Goal: Transaction & Acquisition: Purchase product/service

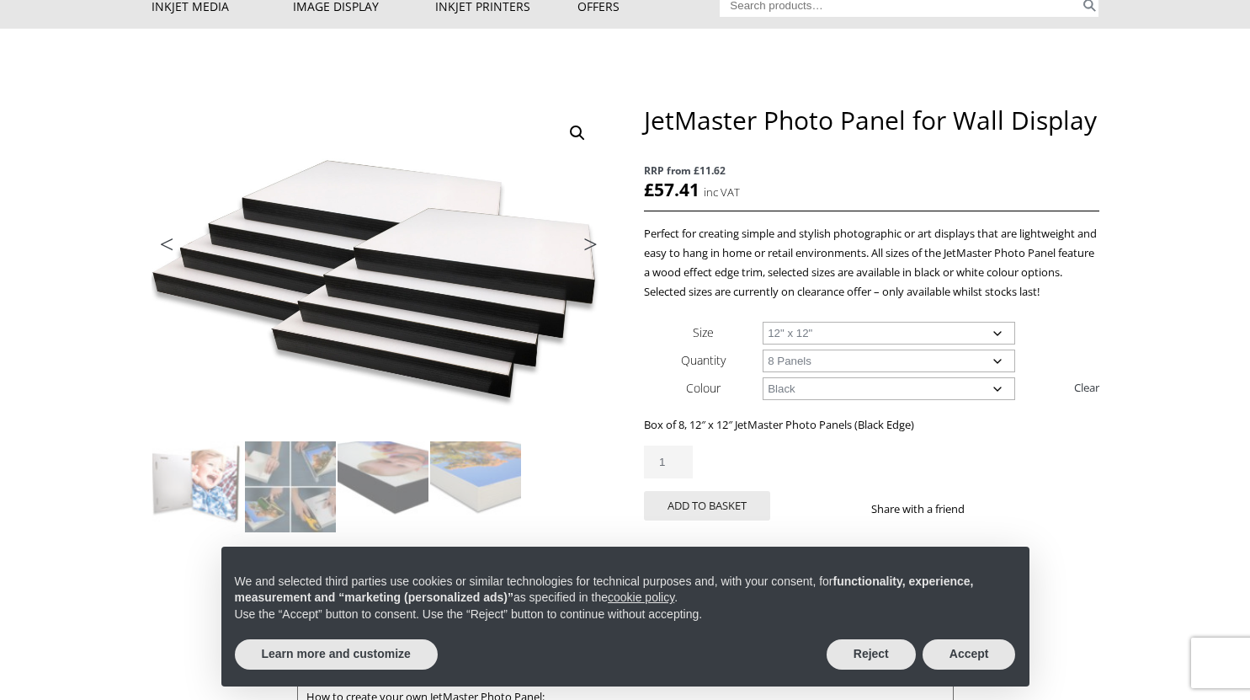
click at [875, 330] on select "Choose an option 12" x 12" 12" x 16" 16" x 16" 16" x 20" 16" x 24" 24" x 24"" at bounding box center [889, 333] width 253 height 23
click at [763, 322] on select "Choose an option 12" x 12" 12" x 16" 16" x 16" 16" x 20" 16" x 24" 24" x 24"" at bounding box center [889, 333] width 253 height 23
select select "16-x-24"
click at [840, 362] on select "Choose an option 8 Panels" at bounding box center [889, 360] width 253 height 23
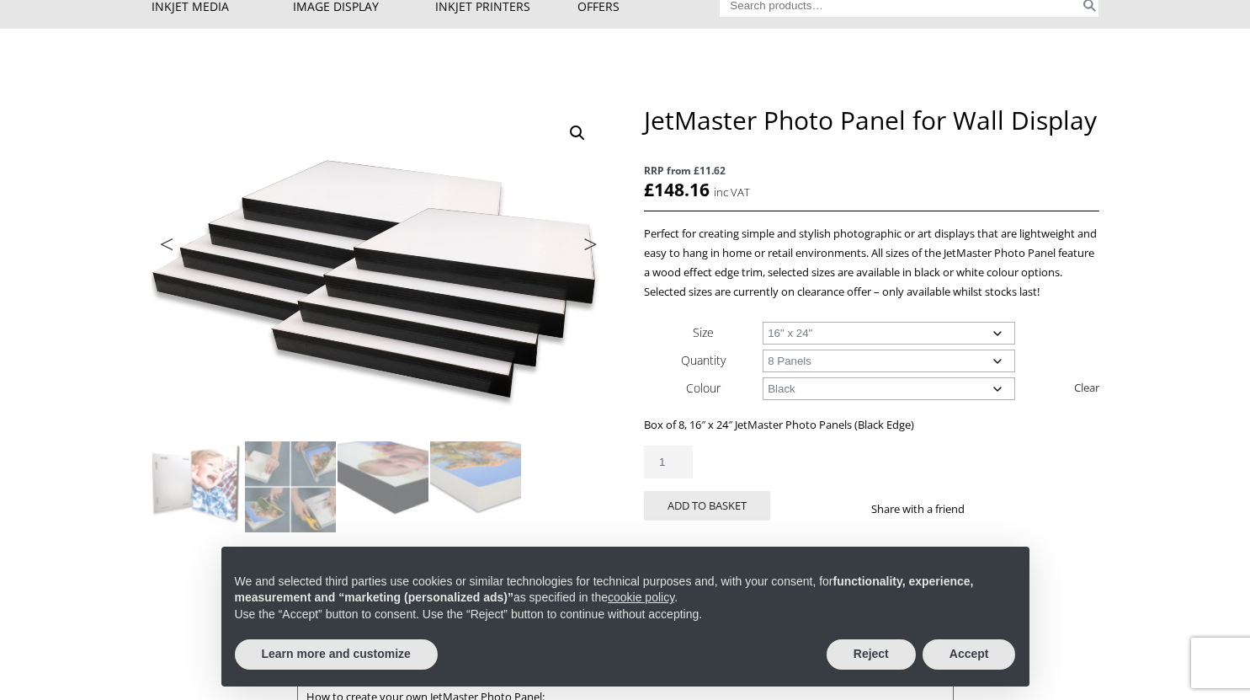
click at [840, 362] on select "Choose an option 8 Panels" at bounding box center [889, 360] width 253 height 23
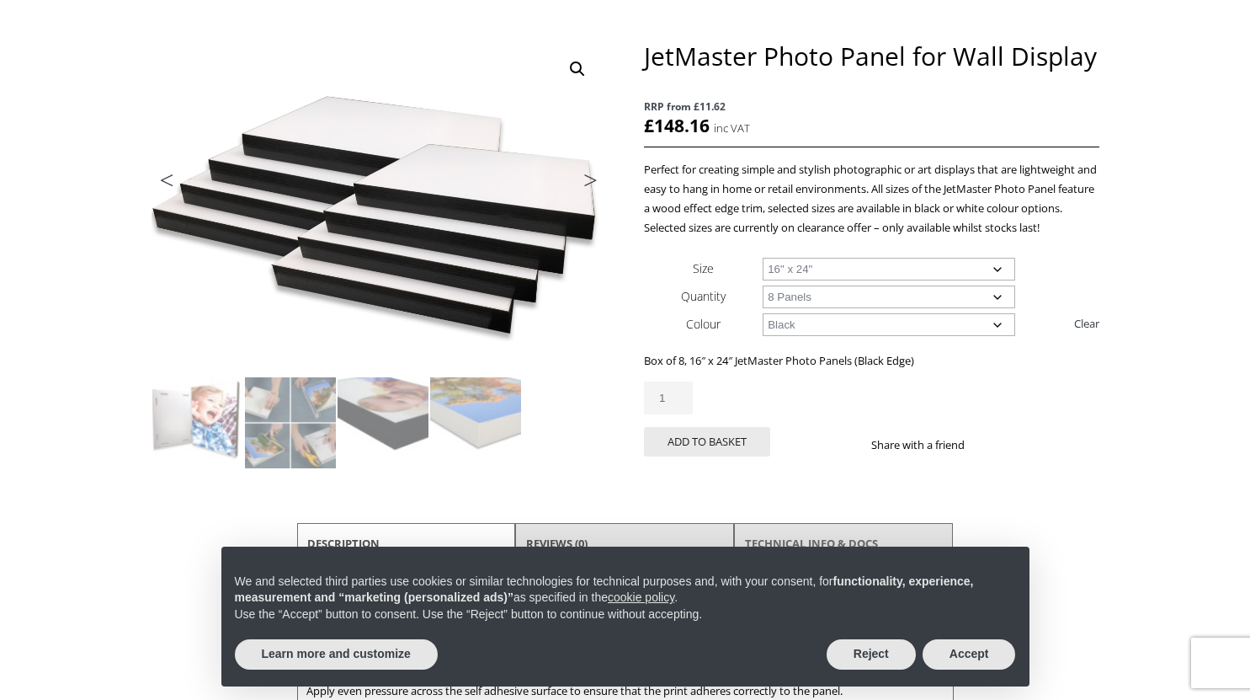
scroll to position [191, 0]
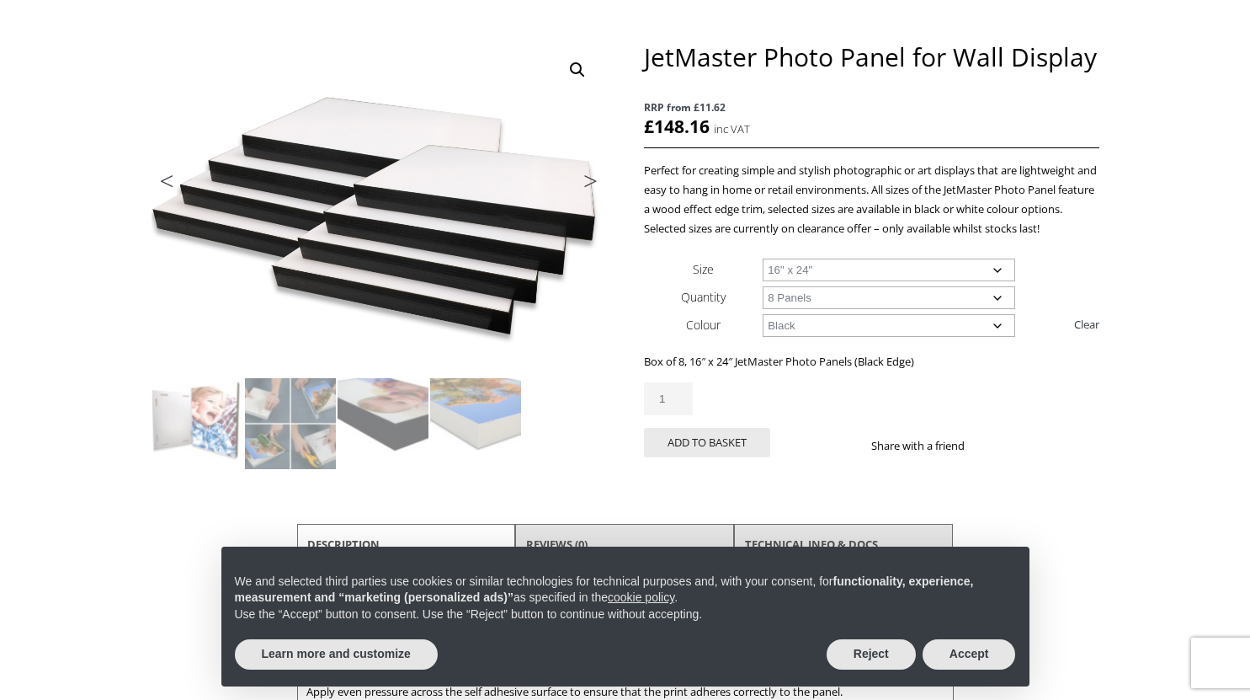
click at [812, 272] on select "Choose an option 12" x 12" 12" x 16" 16" x 16" 16" x 20" 16" x 24" 24" x 24"" at bounding box center [889, 269] width 253 height 23
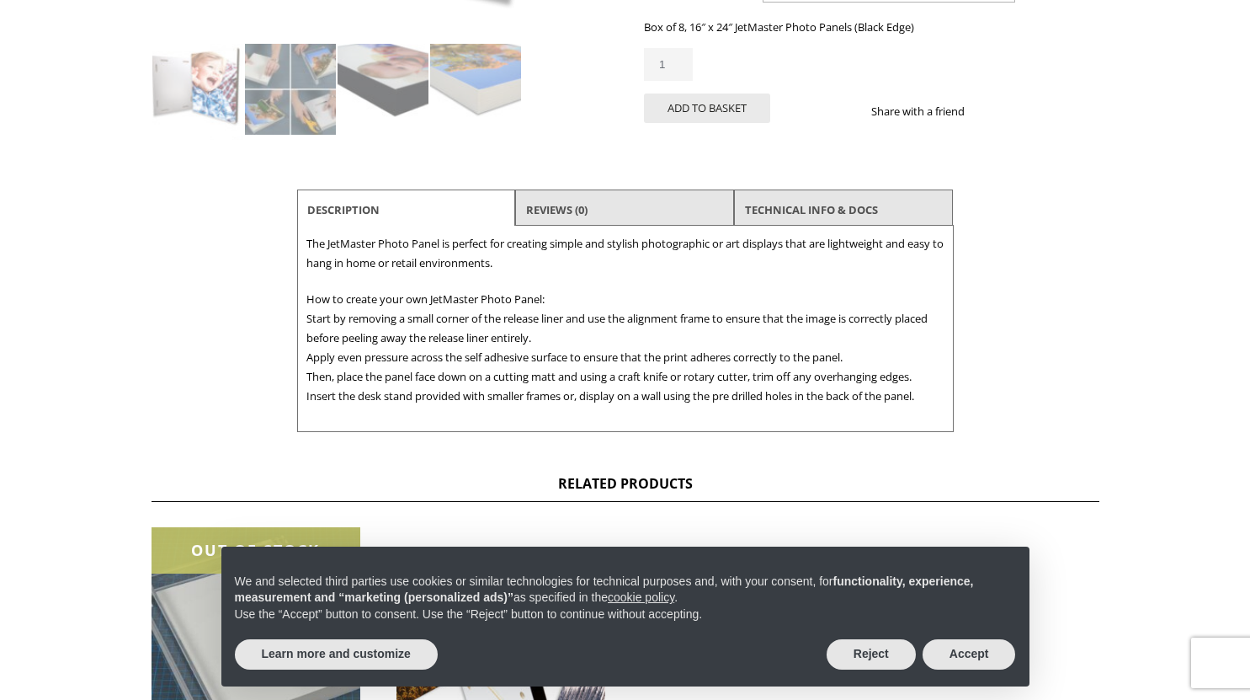
scroll to position [526, 0]
click at [815, 215] on link "TECHNICAL INFO & DOCS" at bounding box center [811, 209] width 133 height 30
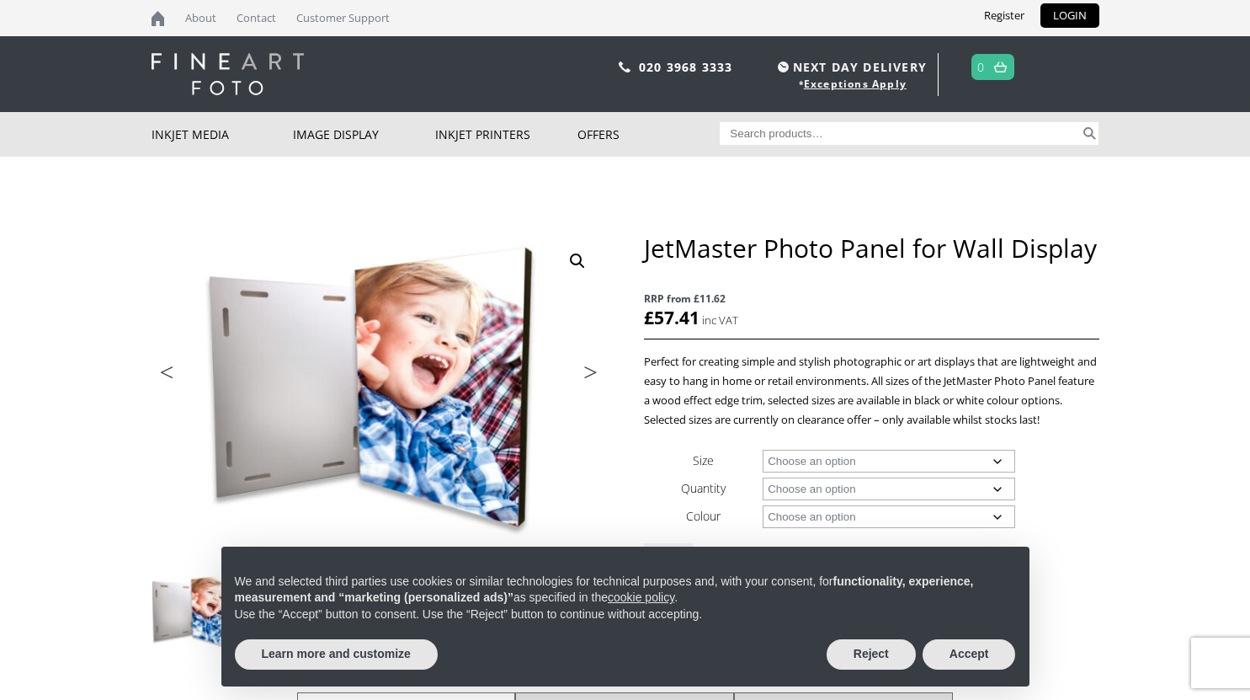
click at [796, 457] on select "Choose an option 12" x 12" 12" x 16" 16" x 16" 16" x 20" 16" x 24" 24" x 24" 24…" at bounding box center [889, 461] width 253 height 23
click at [763, 450] on select "Choose an option 12" x 12" 12" x 16" 16" x 16" 16" x 20" 16" x 24" 24" x 24" 24…" at bounding box center [889, 461] width 253 height 23
select select "16-x-20"
click at [953, 651] on button "Accept" at bounding box center [969, 654] width 93 height 30
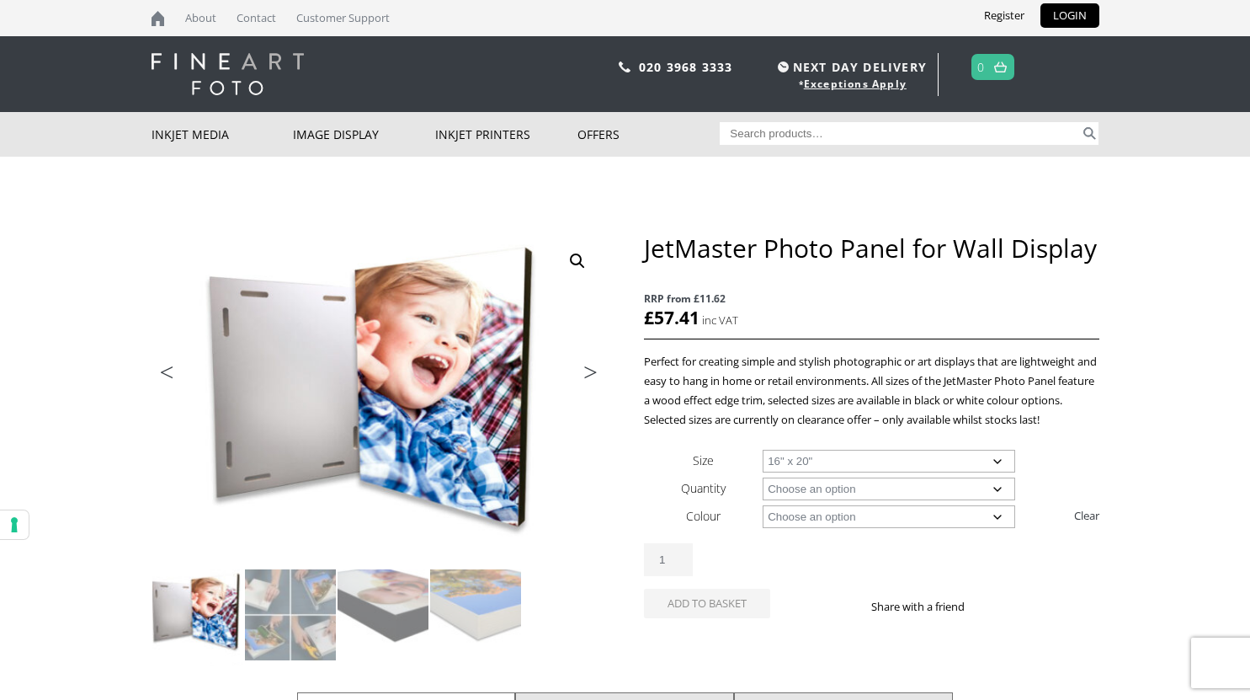
click at [840, 492] on select "Choose an option 8 Panels" at bounding box center [889, 488] width 253 height 23
select select "8-panels"
click at [763, 477] on select "Choose an option 8 Panels" at bounding box center [889, 488] width 253 height 23
select select "16-x-20"
click at [822, 518] on select "Choose an option Black White" at bounding box center [889, 516] width 253 height 23
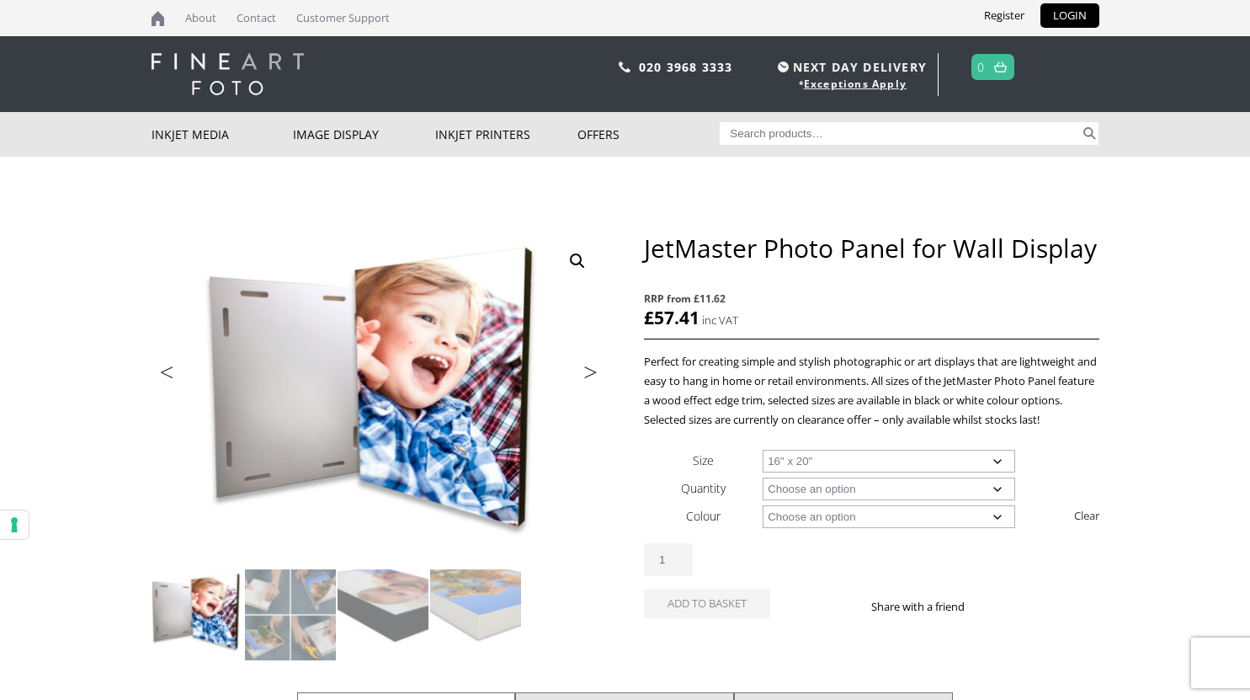
select select "black"
click at [763, 505] on select "Choose an option Black White" at bounding box center [889, 516] width 253 height 23
select select "16-x-20"
select select "black"
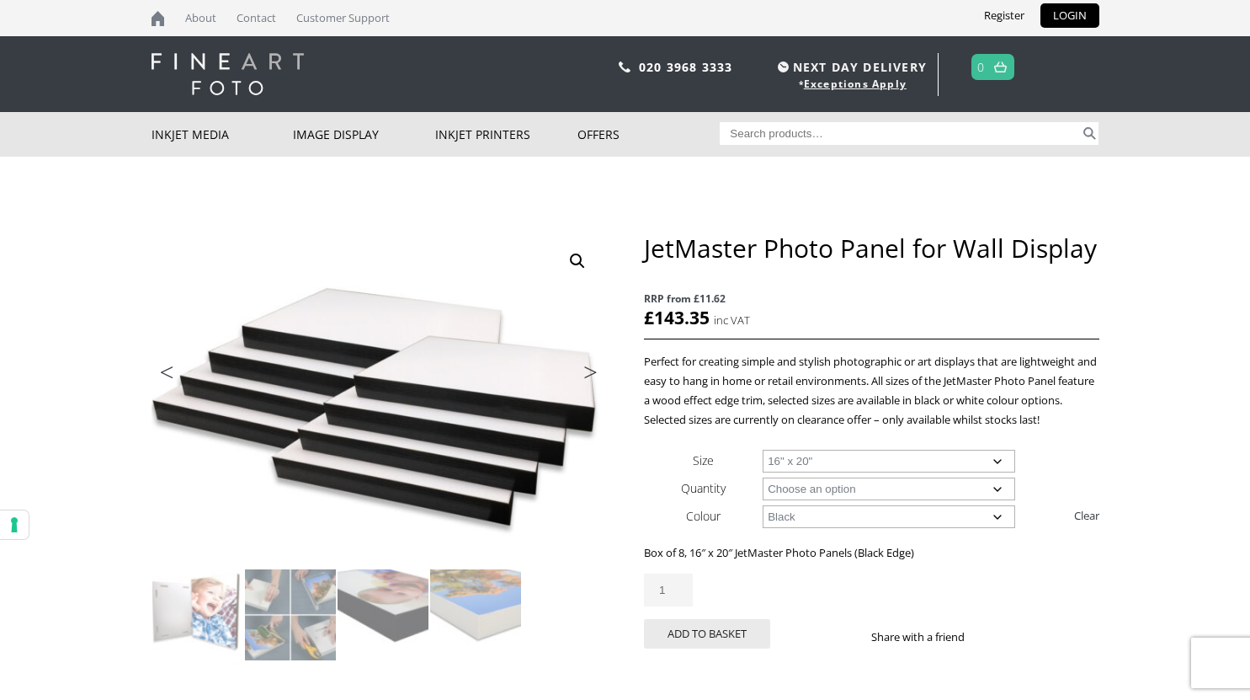
click at [795, 455] on select "Choose an option 12" x 12" 12" x 16" 16" x 16" 16" x 20" 16" x 24" 24" x 24"" at bounding box center [889, 461] width 253 height 23
click at [790, 446] on td "Choose an option 12" x 12" 12" x 16" 16" x 16" 16" x 20" 16" x 24" 24" x 24"" at bounding box center [931, 460] width 336 height 28
click at [802, 480] on select "Choose an option 8 Panels" at bounding box center [889, 488] width 253 height 23
click at [763, 477] on select "Choose an option 8 Panels" at bounding box center [889, 488] width 253 height 23
click at [815, 456] on select "Choose an option 12" x 12" 12" x 16" 16" x 16" 16" x 20" 16" x 24" 24" x 24"" at bounding box center [889, 461] width 253 height 23
